Goal: Find contact information

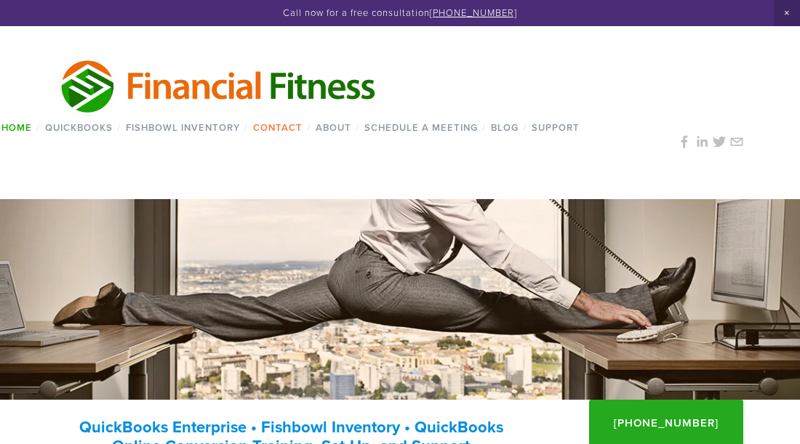
click at [297, 128] on link "Contact" at bounding box center [277, 127] width 59 height 21
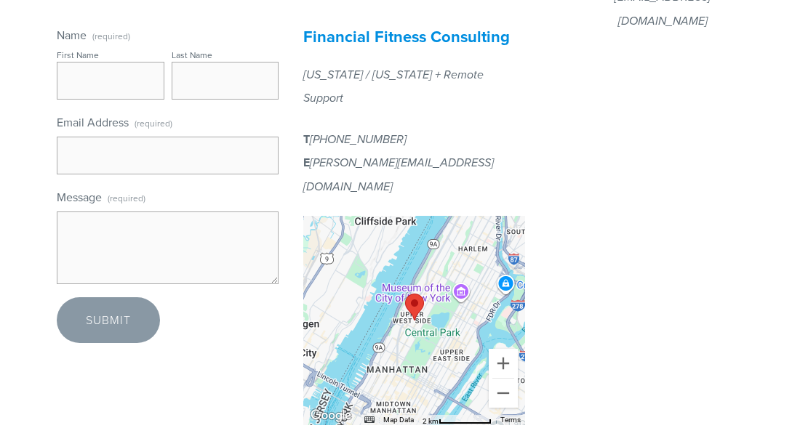
scroll to position [550, 0]
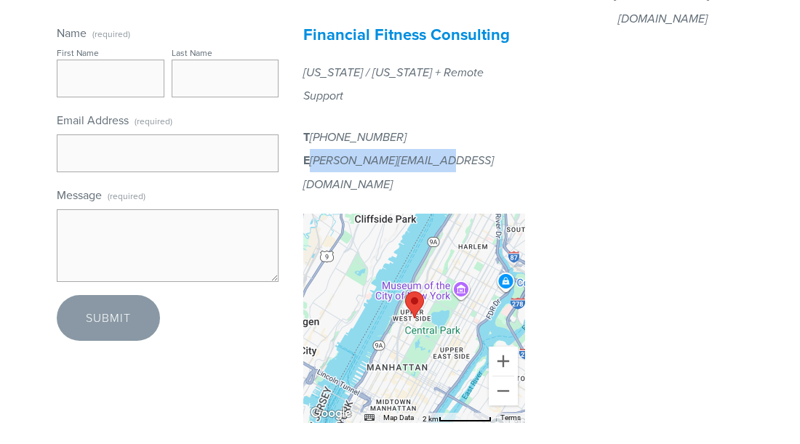
drag, startPoint x: 438, startPoint y: 136, endPoint x: 310, endPoint y: 133, distance: 128.0
click at [310, 133] on p "T 862 224 4465 E Joshua@FinancialF.com" at bounding box center [414, 161] width 222 height 71
copy em "[PERSON_NAME][EMAIL_ADDRESS][DOMAIN_NAME]"
click at [419, 126] on p "T 862 224 4465 E Joshua@FinancialF.com" at bounding box center [414, 161] width 222 height 71
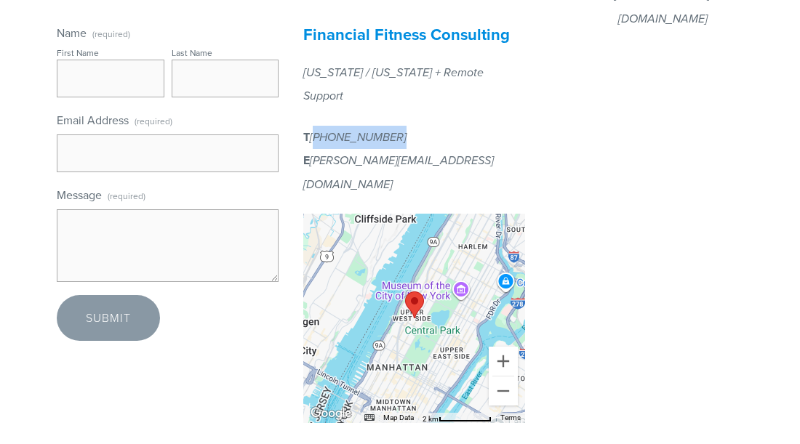
drag, startPoint x: 400, startPoint y: 113, endPoint x: 312, endPoint y: 111, distance: 88.0
click at [312, 126] on p "T 862 224 4465 E Joshua@FinancialF.com" at bounding box center [414, 161] width 222 height 71
copy em "862 224 4465"
